Goal: Task Accomplishment & Management: Manage account settings

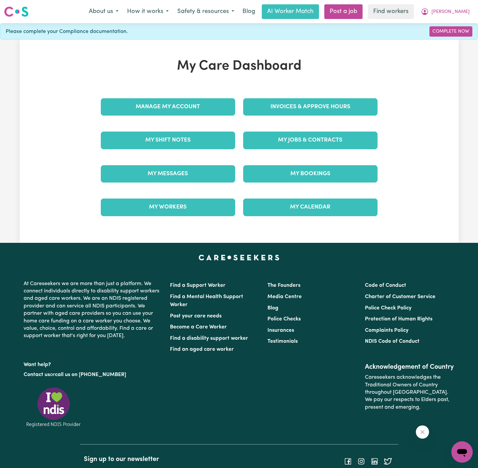
click at [210, 90] on div "Manage My Account" at bounding box center [168, 106] width 142 height 33
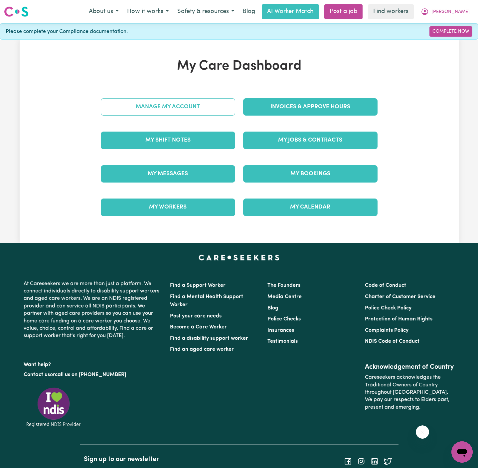
click at [202, 106] on link "Manage My Account" at bounding box center [168, 106] width 135 height 17
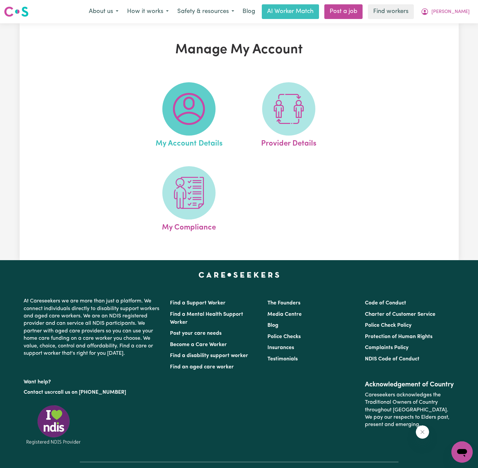
click at [195, 103] on img at bounding box center [189, 109] width 32 height 32
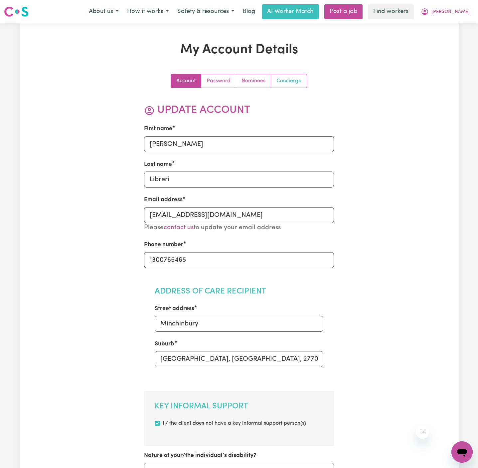
click at [290, 80] on link "Concierge" at bounding box center [289, 80] width 36 height 13
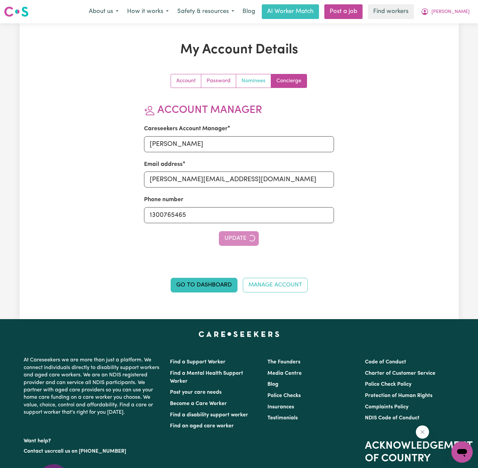
click at [242, 87] on link "Nominees" at bounding box center [253, 80] width 35 height 13
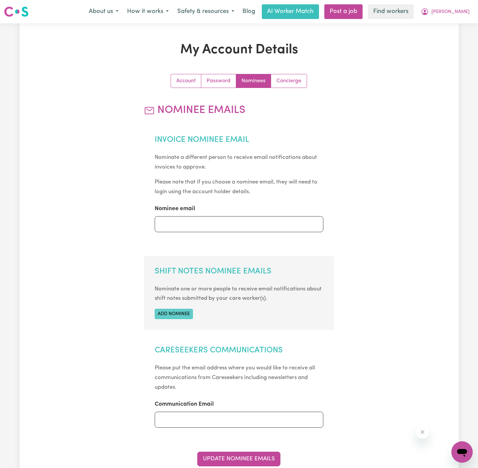
click at [183, 315] on button "Add nominee" at bounding box center [174, 314] width 38 height 10
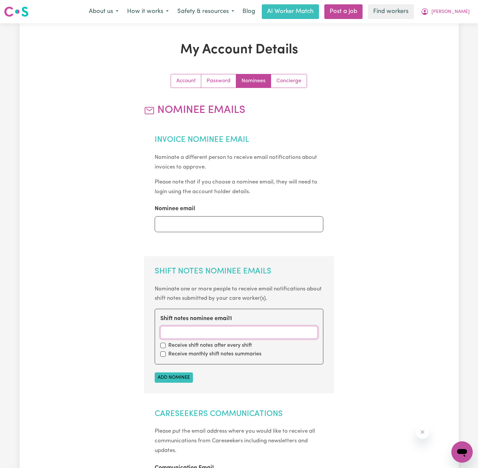
click at [197, 333] on input "Shift notes nominee email 1" at bounding box center [238, 332] width 157 height 13
paste input "[EMAIL_ADDRESS][DOMAIN_NAME]"
type input "[EMAIL_ADDRESS][DOMAIN_NAME]"
click at [163, 346] on input "checkbox" at bounding box center [162, 345] width 5 height 5
checkbox input "true"
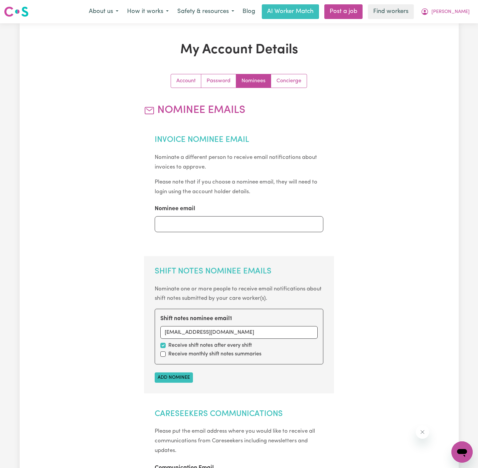
click at [163, 350] on div "Receive monthly shift notes summaries" at bounding box center [238, 354] width 157 height 8
click at [163, 352] on input "checkbox" at bounding box center [162, 353] width 5 height 5
checkbox input "true"
click at [182, 379] on button "Add nominee" at bounding box center [174, 377] width 38 height 10
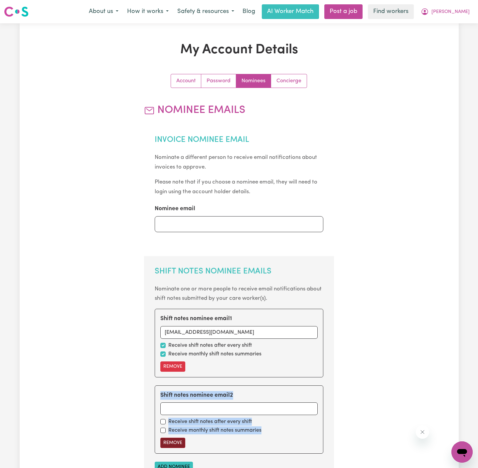
drag, startPoint x: 182, startPoint y: 379, endPoint x: 174, endPoint y: 440, distance: 61.7
click at [174, 440] on section "Shift Notes Nominee Emails Nominate one or more people to receive email notific…" at bounding box center [239, 369] width 190 height 226
click at [177, 445] on button "Remove" at bounding box center [172, 442] width 25 height 10
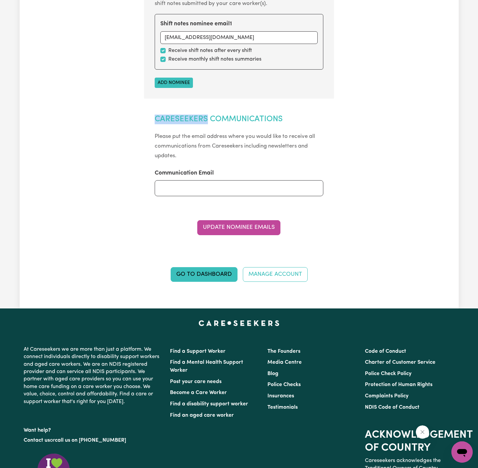
scroll to position [385, 0]
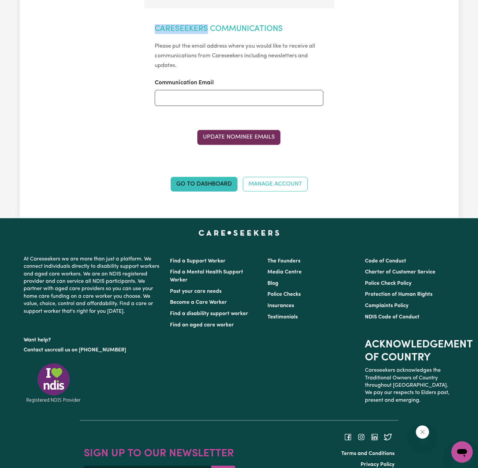
click at [255, 130] on button "Update Nominee Emails" at bounding box center [238, 137] width 83 height 15
click at [255, 141] on button "Update Nominee Emails" at bounding box center [238, 137] width 83 height 15
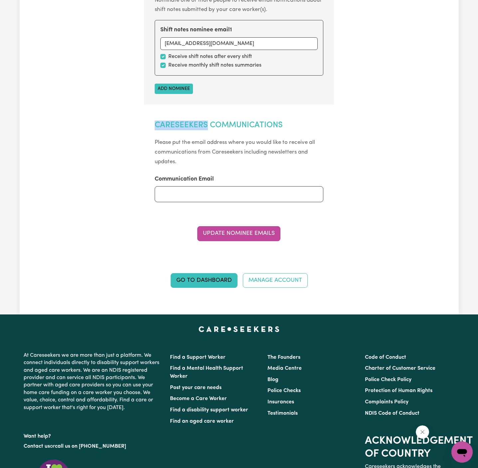
scroll to position [0, 0]
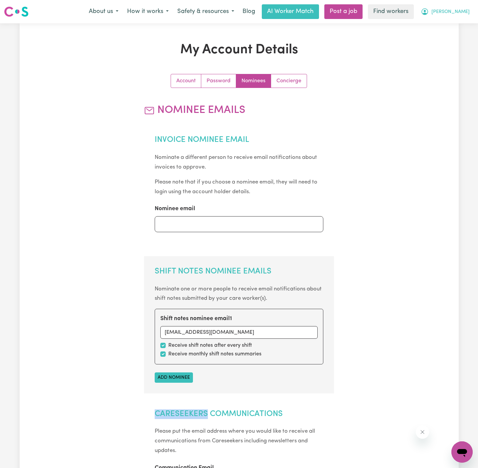
click at [461, 11] on span "[PERSON_NAME]" at bounding box center [451, 11] width 38 height 7
click at [461, 26] on link "My Dashboard" at bounding box center [447, 26] width 53 height 13
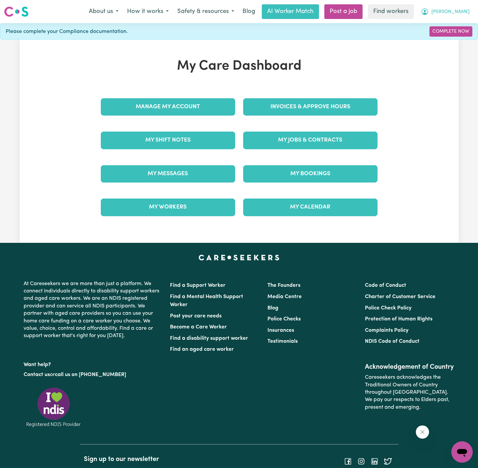
click at [465, 14] on span "[PERSON_NAME]" at bounding box center [451, 11] width 38 height 7
click at [465, 34] on link "Logout" at bounding box center [447, 38] width 53 height 13
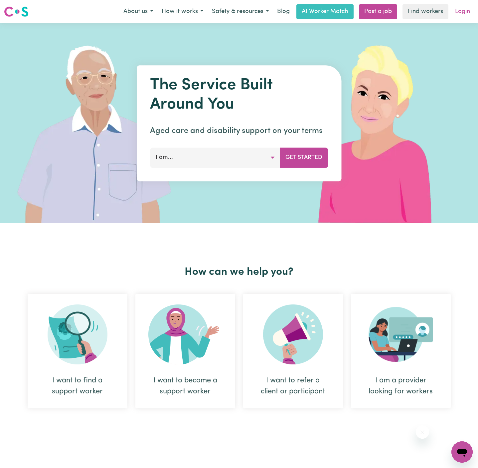
click at [466, 11] on link "Login" at bounding box center [462, 11] width 23 height 15
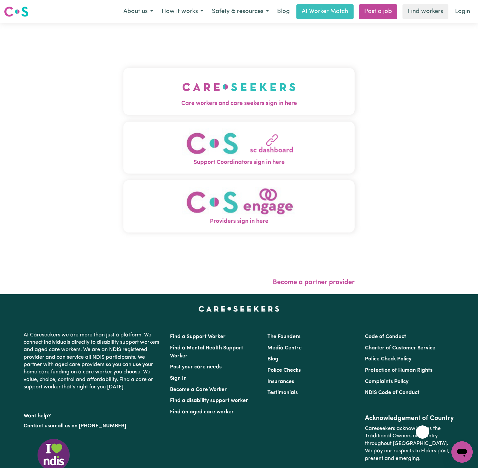
click at [261, 94] on button "Care workers and care seekers sign in here" at bounding box center [239, 91] width 231 height 47
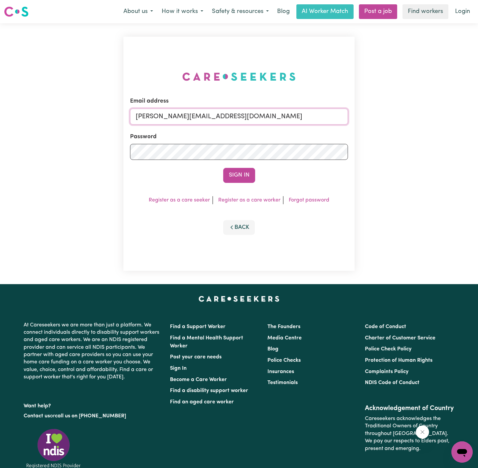
click at [274, 112] on input "[PERSON_NAME][EMAIL_ADDRESS][DOMAIN_NAME]" at bounding box center [239, 117] width 218 height 16
click at [214, 113] on input "[EMAIL_ADDRESS][DOMAIN_NAME]" at bounding box center [239, 117] width 218 height 16
drag, startPoint x: 170, startPoint y: 116, endPoint x: 484, endPoint y: 117, distance: 313.9
click at [478, 117] on html "Menu About us How it works Safety & resources Blog AI Worker Match Post a job F…" at bounding box center [239, 274] width 478 height 549
type input "[EMAIL_ADDRESS][PERSON_NAME][DOMAIN_NAME]"
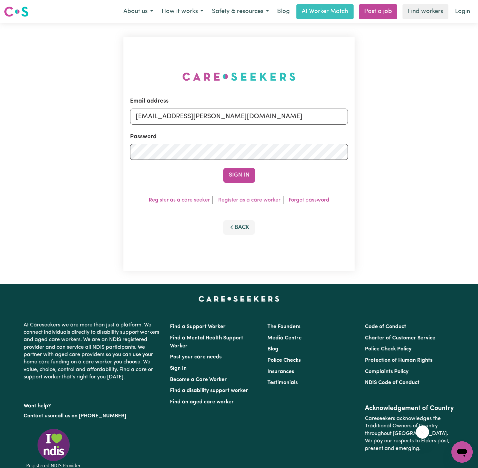
click at [223, 168] on button "Sign In" at bounding box center [239, 175] width 32 height 15
